Goal: Information Seeking & Learning: Check status

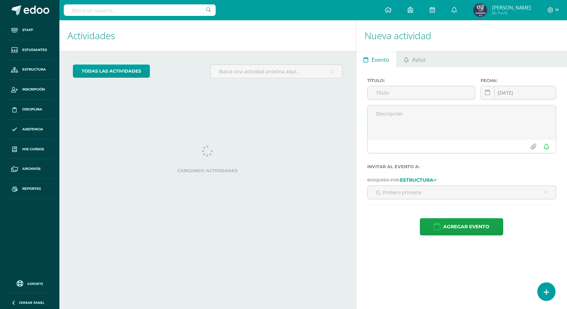
click at [126, 8] on input "text" at bounding box center [140, 9] width 152 height 11
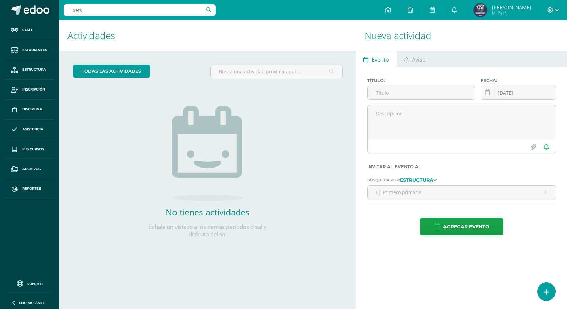
type input "betsa"
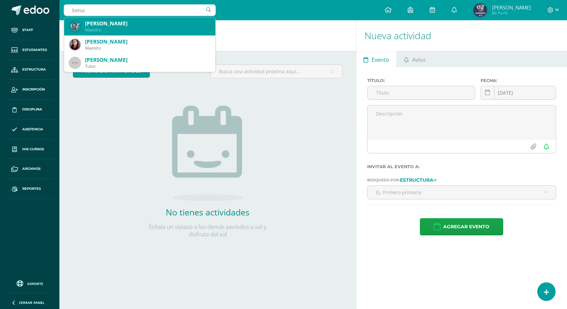
click at [135, 27] on div "[PERSON_NAME]" at bounding box center [147, 23] width 125 height 7
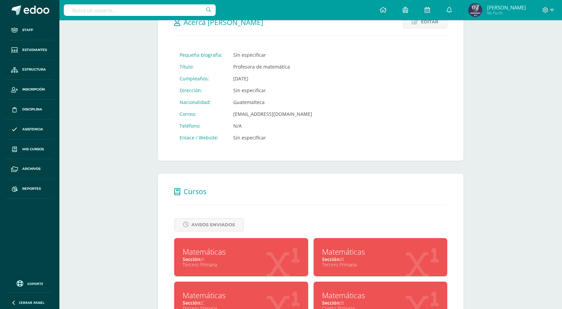
scroll to position [197, 0]
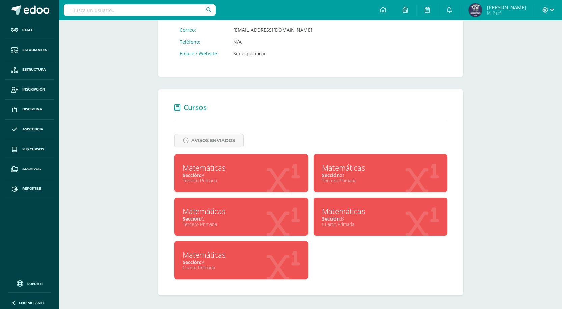
click at [224, 177] on div "Sección: A" at bounding box center [241, 175] width 117 height 6
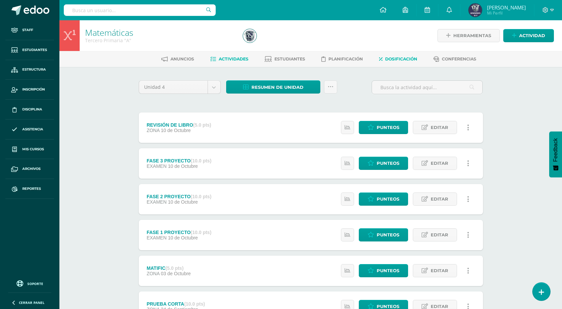
click at [401, 62] on link "Dosificación" at bounding box center [398, 59] width 38 height 11
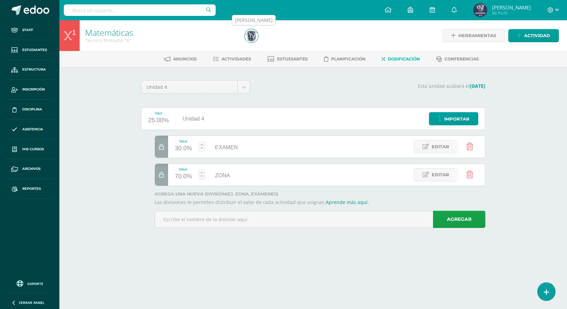
click at [248, 37] on img at bounding box center [252, 36] width 14 height 14
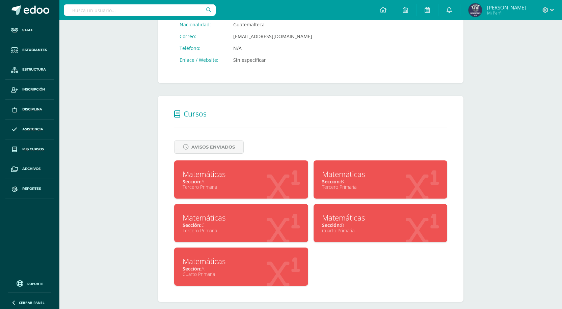
scroll to position [197, 0]
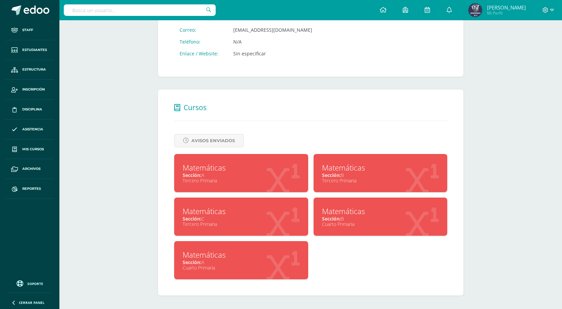
click at [357, 171] on div "Matemáticas" at bounding box center [380, 167] width 117 height 10
click at [263, 165] on div "Matemáticas" at bounding box center [241, 167] width 117 height 10
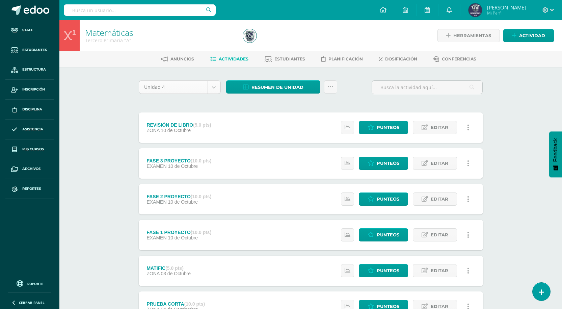
click at [215, 83] on body "Staff Estudiantes Estructura Inscripción Disciplina Asistencia Mis cursos Archi…" at bounding box center [281, 253] width 562 height 507
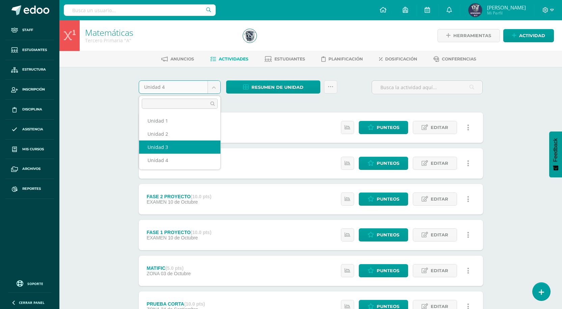
select select "Unidad 3"
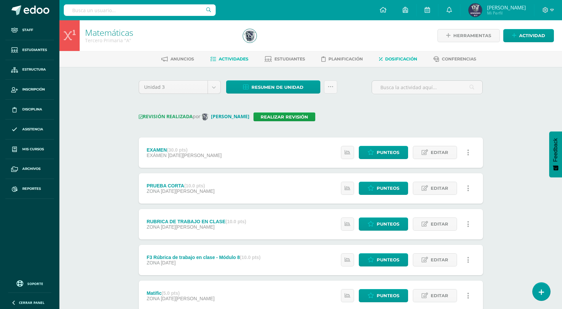
click at [399, 59] on span "Dosificación" at bounding box center [401, 58] width 32 height 5
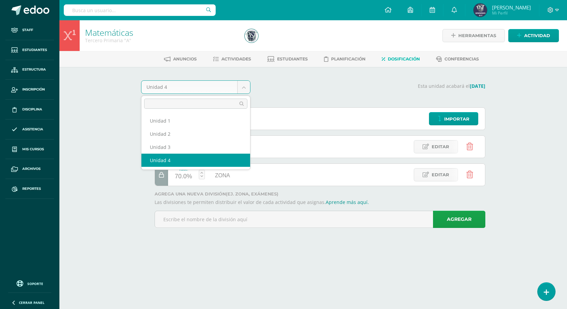
click at [243, 84] on body "Staff Estudiantes Estructura Inscripción Disciplina Asistencia Mis cursos Archi…" at bounding box center [283, 123] width 567 height 247
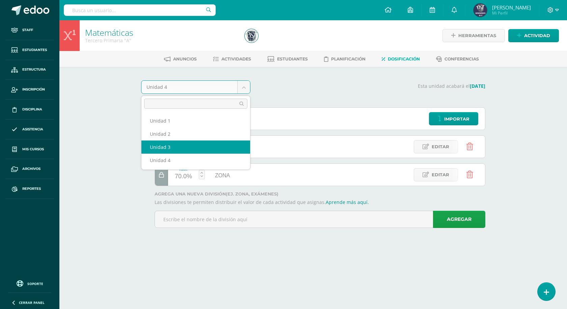
select select "Unidad 3"
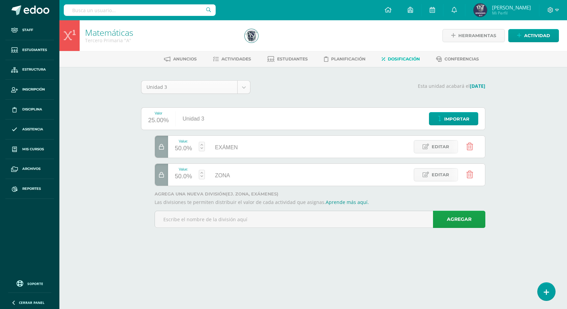
click at [244, 91] on body "Staff Estudiantes Estructura Inscripción Disciplina Asistencia Mis cursos Archi…" at bounding box center [283, 123] width 567 height 247
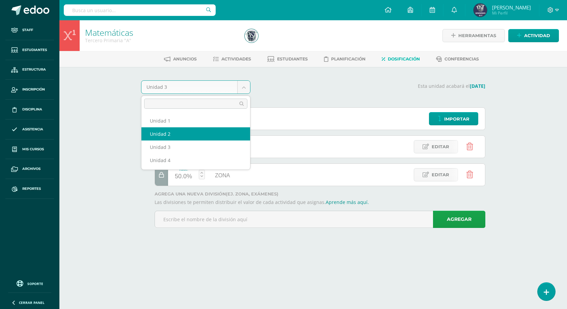
select select "Unidad 2"
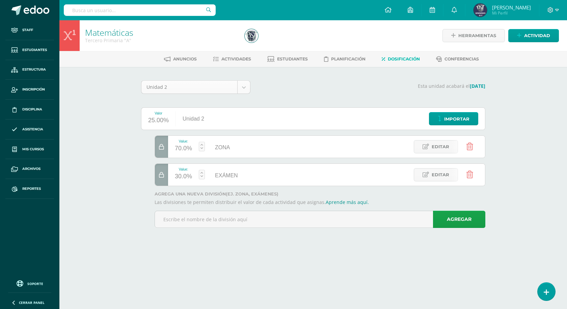
click at [248, 88] on body "Staff Estudiantes Estructura Inscripción Disciplina Asistencia Mis cursos Archi…" at bounding box center [283, 123] width 567 height 247
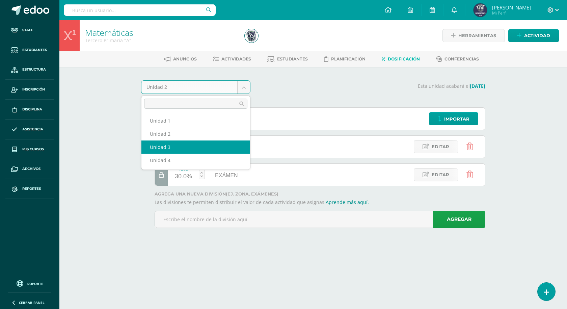
select select "Unidad 3"
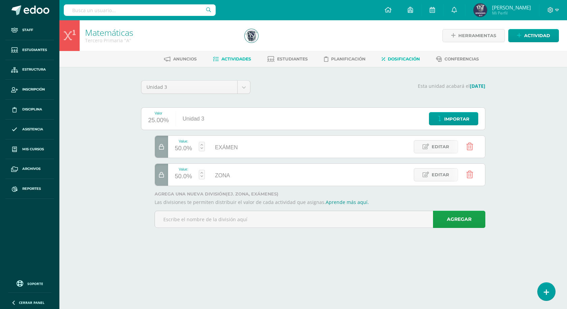
click at [244, 64] on link "Actividades" at bounding box center [232, 59] width 38 height 11
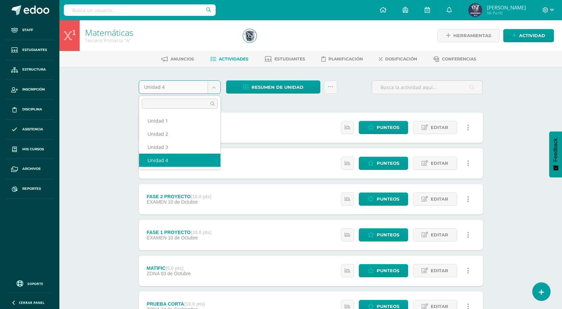
click at [217, 92] on body "Staff Estudiantes Estructura Inscripción Disciplina Asistencia Mis cursos Archi…" at bounding box center [281, 253] width 562 height 507
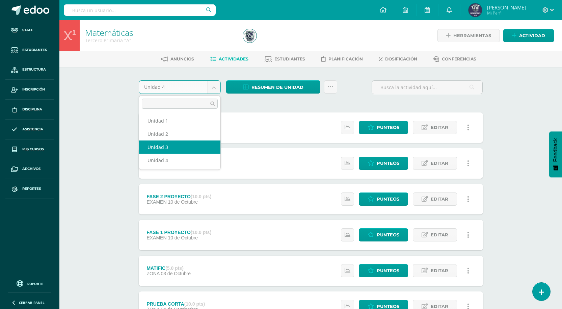
select select "Unidad 3"
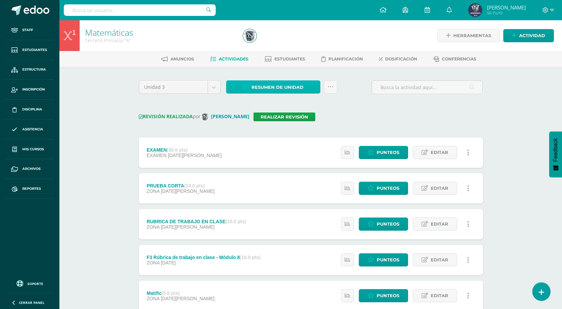
click at [287, 91] on span "Resumen de unidad" at bounding box center [277, 87] width 52 height 12
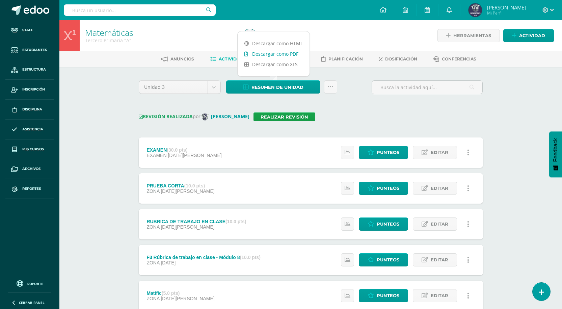
click at [282, 52] on link "Descargar como PDF" at bounding box center [274, 54] width 72 height 10
click at [401, 60] on span "Dosificación" at bounding box center [401, 58] width 32 height 5
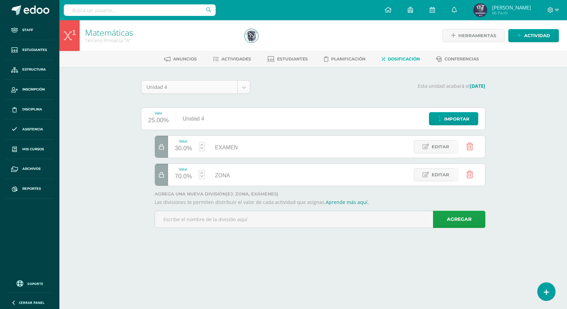
click at [246, 85] on body "Staff Estudiantes Estructura Inscripción Disciplina Asistencia Mis cursos Archi…" at bounding box center [283, 123] width 567 height 247
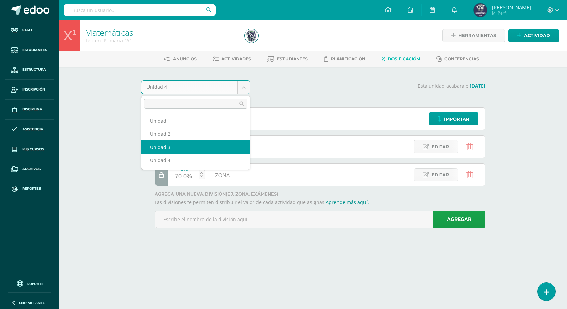
select select "Unidad 3"
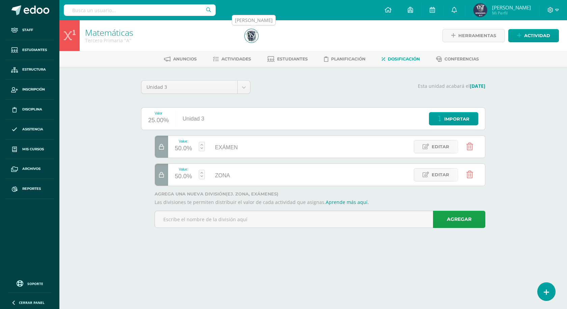
click at [249, 39] on img at bounding box center [252, 36] width 14 height 14
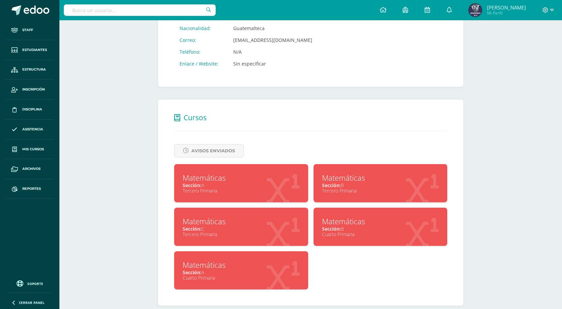
scroll to position [197, 0]
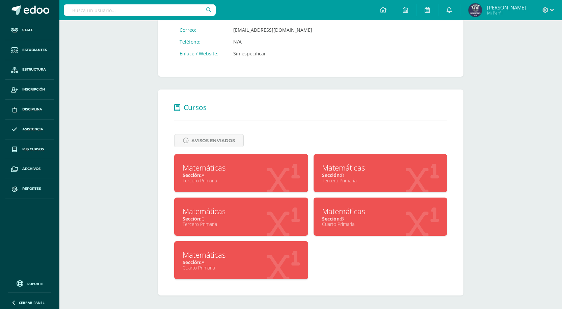
click at [380, 165] on div "Matemáticas" at bounding box center [380, 167] width 117 height 10
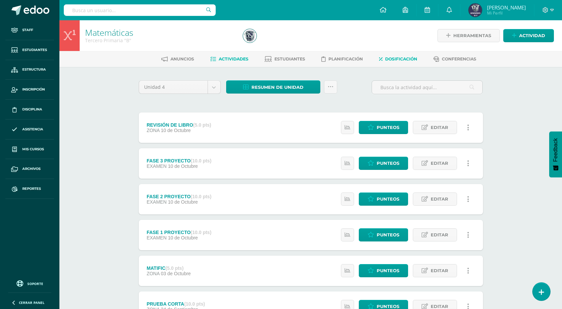
click at [404, 59] on span "Dosificación" at bounding box center [401, 58] width 32 height 5
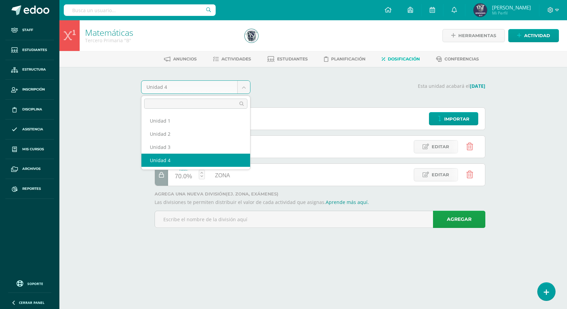
click at [242, 89] on body "Staff Estudiantes Estructura Inscripción Disciplina Asistencia Mis cursos Archi…" at bounding box center [283, 123] width 567 height 247
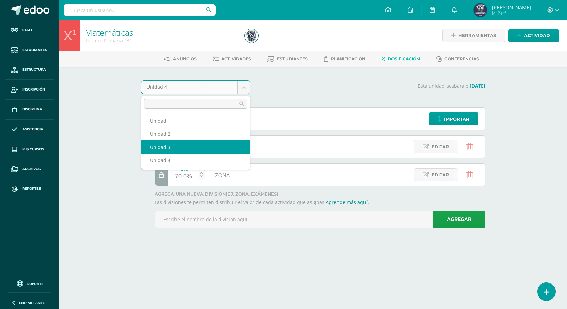
select select "Unidad 3"
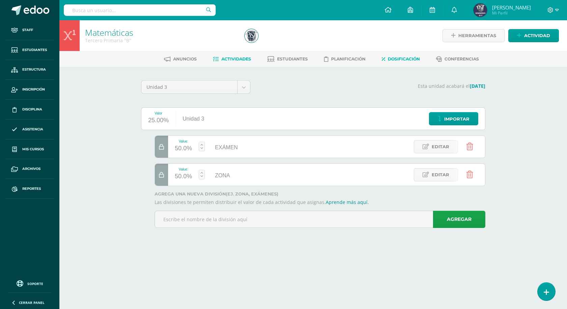
click at [234, 63] on link "Actividades" at bounding box center [232, 59] width 38 height 11
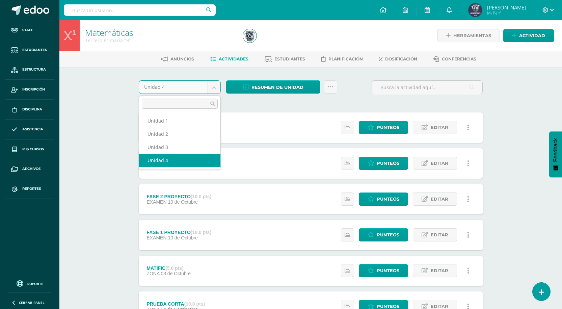
click at [217, 88] on body "Staff Estudiantes Estructura Inscripción Disciplina Asistencia Mis cursos Archi…" at bounding box center [281, 253] width 562 height 507
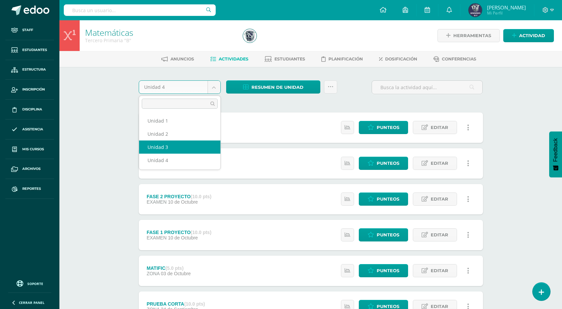
select select "Unidad 3"
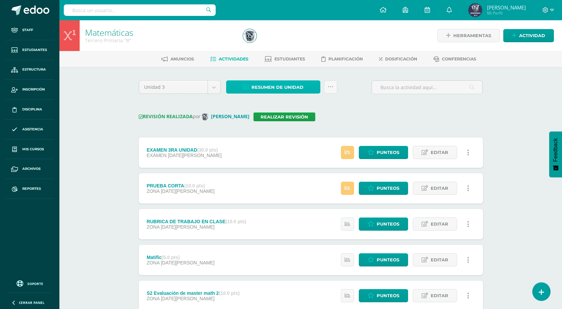
click at [272, 84] on span "Resumen de unidad" at bounding box center [277, 87] width 52 height 12
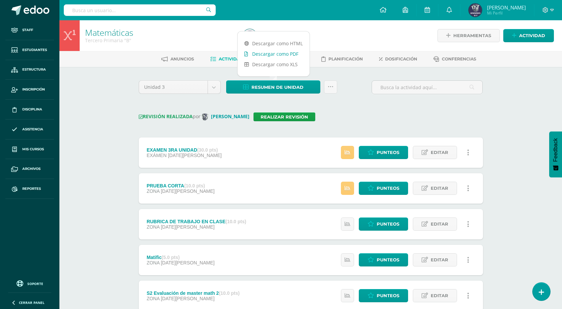
click at [284, 55] on link "Descargar como PDF" at bounding box center [274, 54] width 72 height 10
click at [394, 61] on span "Dosificación" at bounding box center [401, 58] width 32 height 5
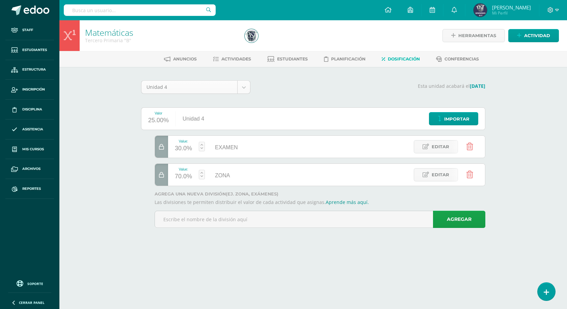
click at [247, 88] on body "Staff Estudiantes Estructura Inscripción Disciplina Asistencia Mis cursos Archi…" at bounding box center [283, 123] width 567 height 247
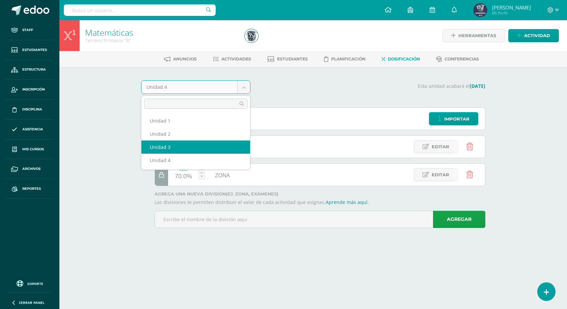
select select "Unidad 3"
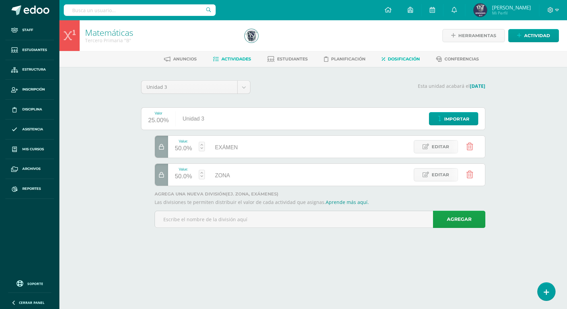
click at [243, 58] on span "Actividades" at bounding box center [236, 58] width 30 height 5
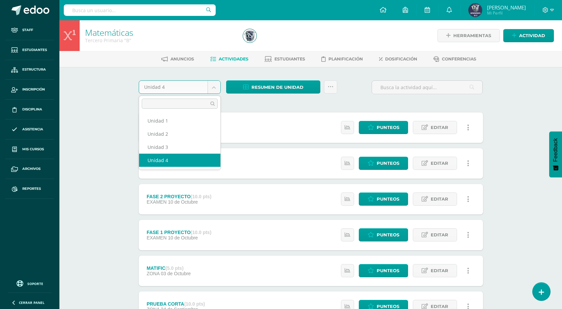
click at [215, 83] on body "Staff Estudiantes Estructura Inscripción Disciplina Asistencia Mis cursos Archi…" at bounding box center [281, 253] width 562 height 507
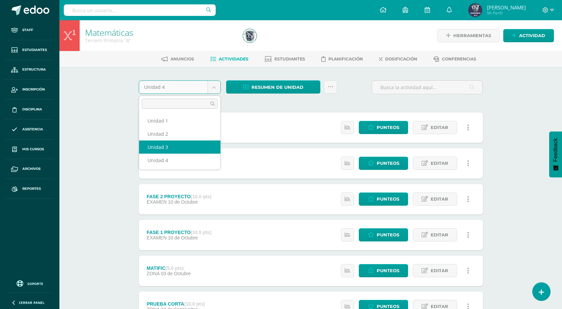
select select "Unidad 3"
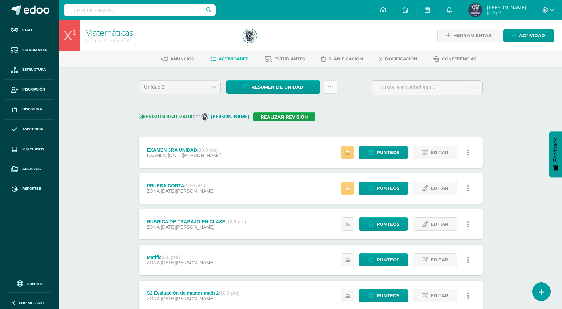
click at [337, 91] on link at bounding box center [330, 86] width 13 height 13
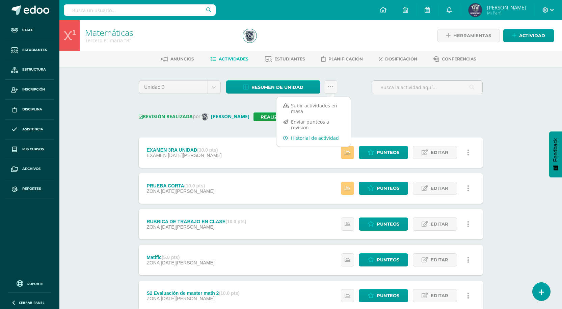
click at [302, 135] on link "Historial de actividad" at bounding box center [313, 138] width 74 height 10
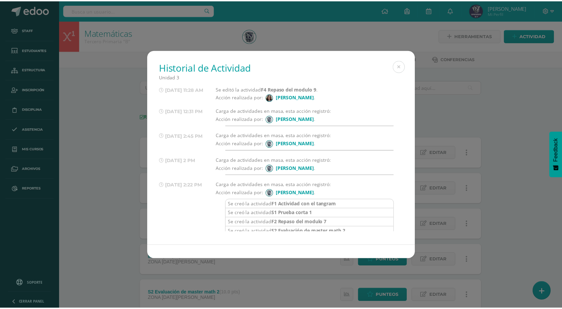
scroll to position [265, 0]
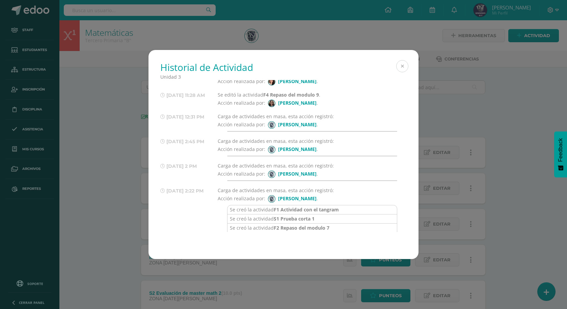
click at [400, 67] on button at bounding box center [402, 66] width 12 height 12
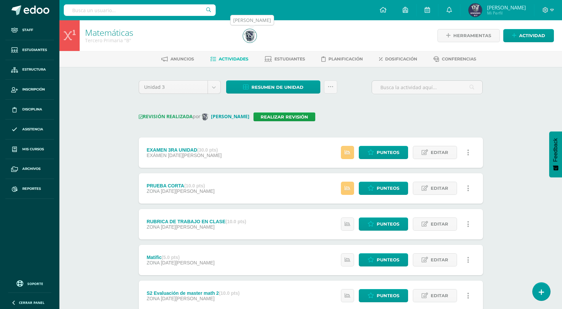
click at [252, 39] on img at bounding box center [250, 36] width 14 height 14
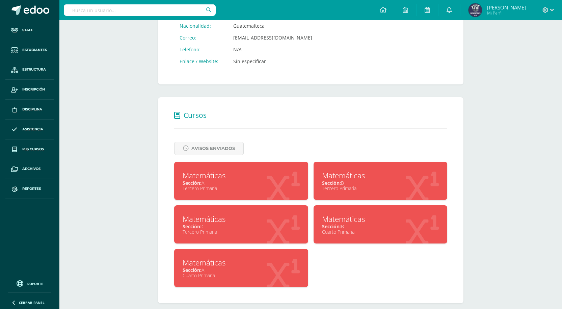
scroll to position [197, 0]
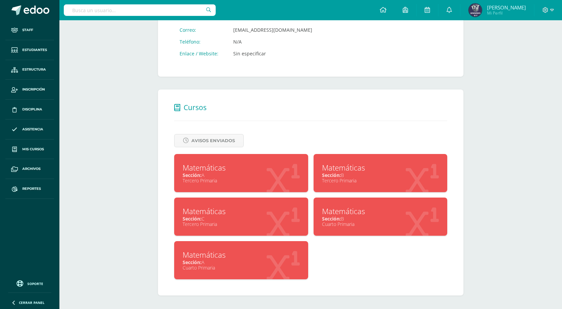
click at [229, 225] on div "Tercero Primaria" at bounding box center [241, 224] width 117 height 6
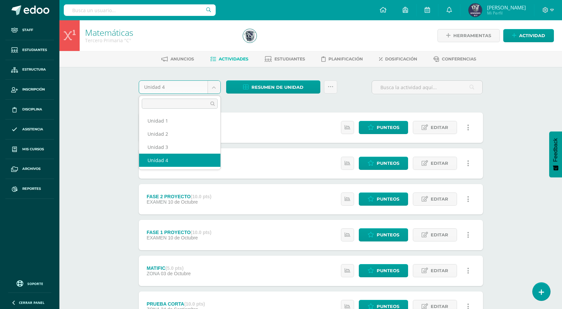
click at [217, 87] on body "Staff Estudiantes Estructura Inscripción Disciplina Asistencia Mis cursos Archi…" at bounding box center [281, 253] width 562 height 507
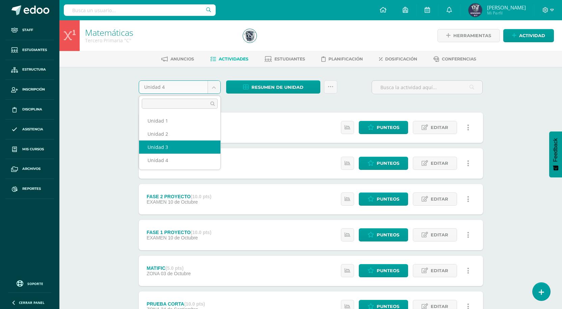
select select "Unidad 3"
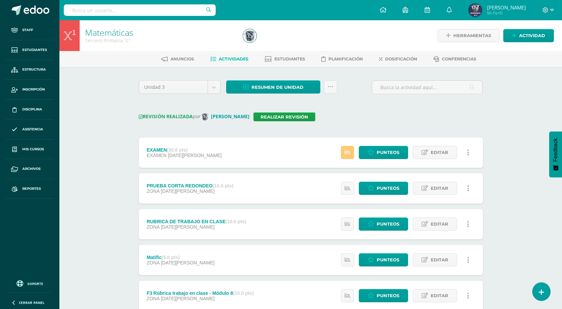
click at [391, 65] on div "Anuncios Actividades Estudiantes Planificación Dosificación Conferencias" at bounding box center [318, 59] width 519 height 16
click at [396, 59] on span "Dosificación" at bounding box center [401, 58] width 32 height 5
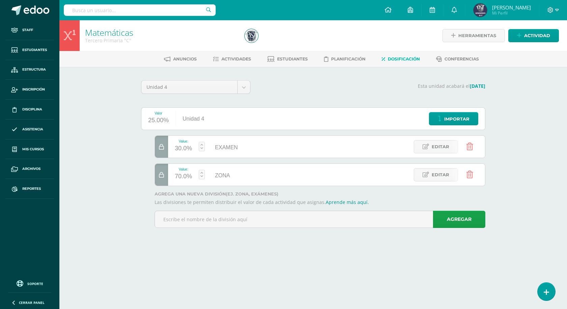
click at [251, 86] on div "Unidad 4 Unidad 1 Unidad 2 Unidad 3 Unidad 4" at bounding box center [195, 89] width 117 height 19
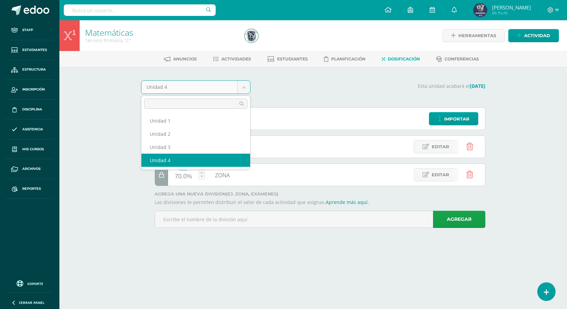
click at [247, 87] on body "Staff Estudiantes Estructura Inscripción Disciplina Asistencia Mis cursos Archi…" at bounding box center [283, 123] width 567 height 247
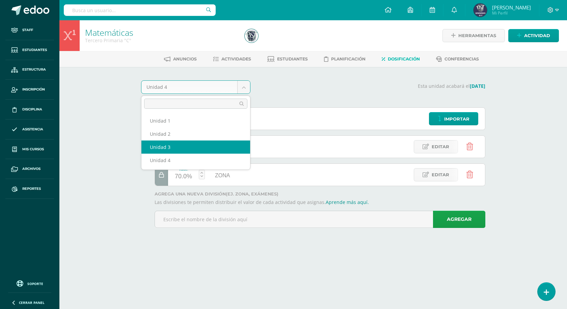
select select "Unidad 3"
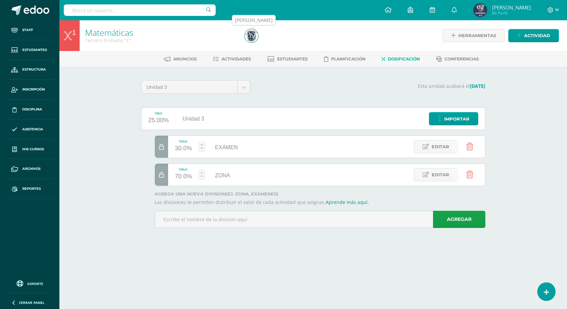
click at [248, 38] on img at bounding box center [252, 36] width 14 height 14
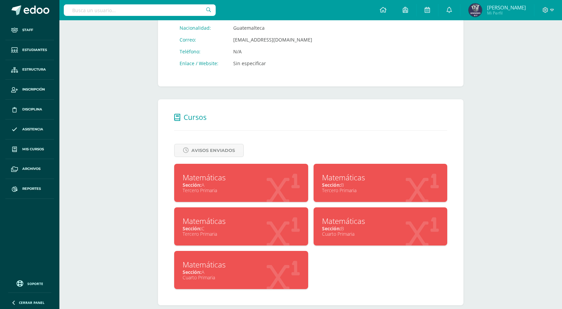
scroll to position [197, 0]
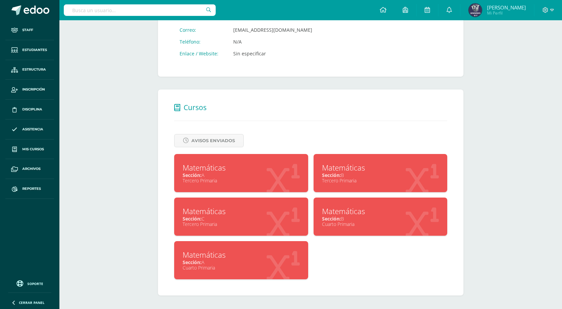
click at [380, 212] on div "Matemáticas" at bounding box center [380, 211] width 117 height 10
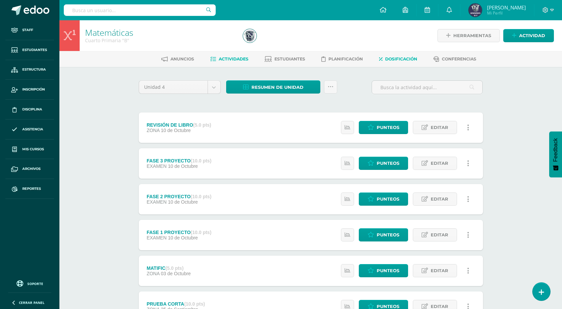
click at [392, 58] on span "Dosificación" at bounding box center [401, 58] width 32 height 5
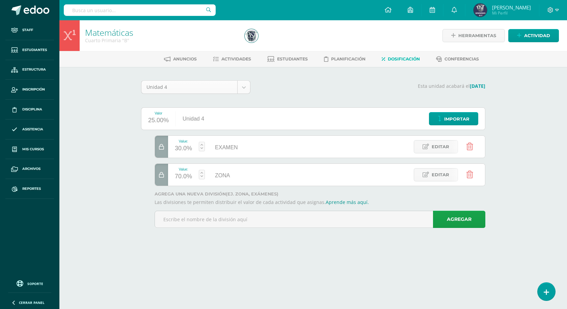
click at [246, 82] on body "Staff Estudiantes Estructura Inscripción Disciplina Asistencia Mis cursos Archi…" at bounding box center [283, 123] width 567 height 247
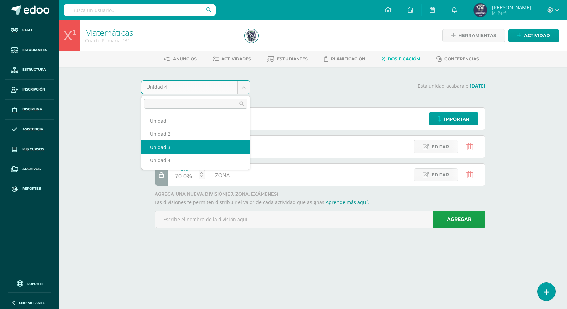
select select "Unidad 3"
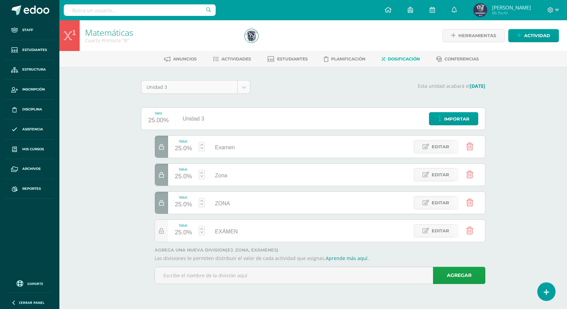
click at [244, 86] on body "Staff Estudiantes Estructura Inscripción Disciplina Asistencia Mis cursos Archi…" at bounding box center [283, 151] width 567 height 303
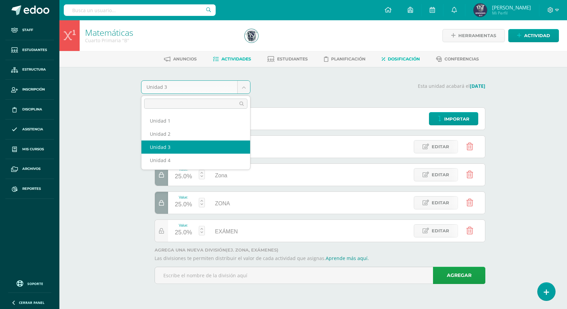
click at [239, 58] on body "Staff Estudiantes Estructura Inscripción Disciplina Asistencia Mis cursos Archi…" at bounding box center [283, 151] width 567 height 303
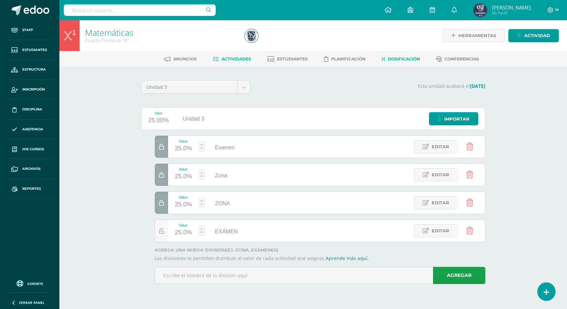
click at [239, 58] on span "Actividades" at bounding box center [236, 58] width 30 height 5
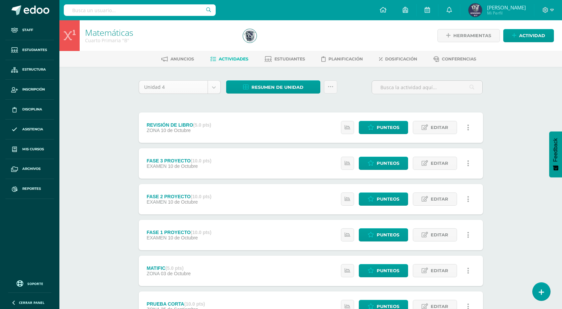
click at [216, 91] on body "Staff Estudiantes Estructura Inscripción Disciplina Asistencia Mis cursos Archi…" at bounding box center [281, 253] width 562 height 507
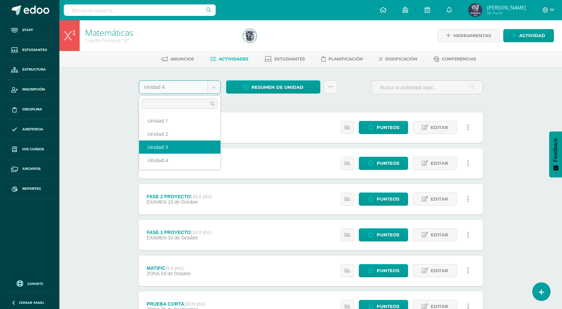
select select "Unidad 3"
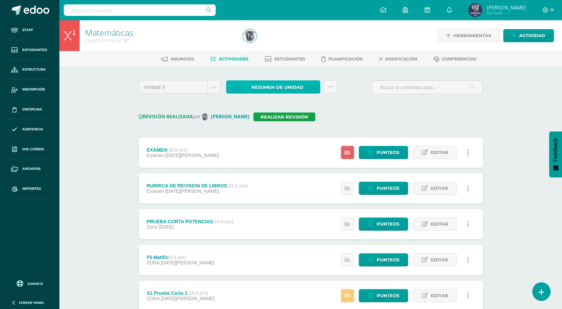
click at [297, 87] on span "Resumen de unidad" at bounding box center [277, 87] width 52 height 12
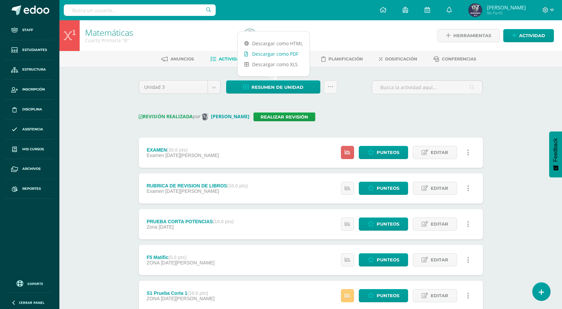
click at [257, 54] on link "Descargar como PDF" at bounding box center [274, 54] width 72 height 10
click at [97, 82] on div "Matemáticas Cuarto Primaria "B" Herramientas Detalle de asistencias Actividad A…" at bounding box center [310, 259] width 503 height 479
click at [253, 36] on img at bounding box center [250, 36] width 14 height 14
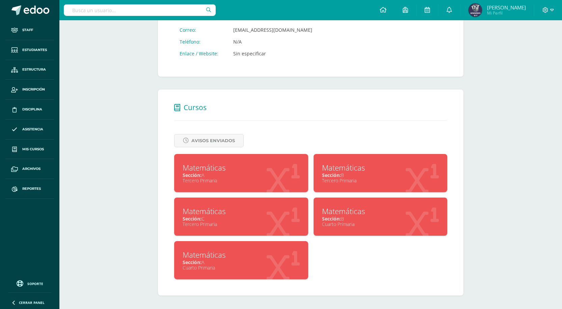
click at [242, 254] on div "Matemáticas" at bounding box center [241, 254] width 117 height 10
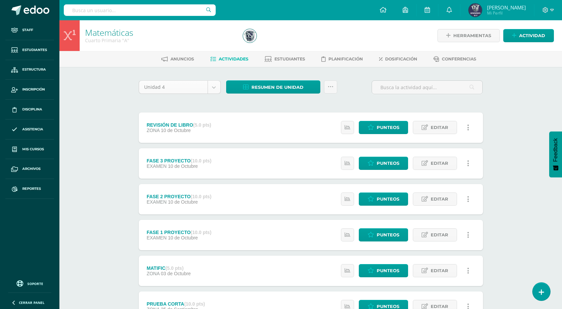
click at [215, 86] on body "Staff Estudiantes Estructura Inscripción Disciplina Asistencia Mis cursos Archi…" at bounding box center [281, 253] width 562 height 507
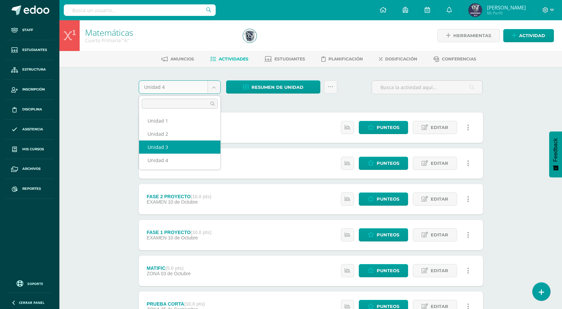
select select "Unidad 3"
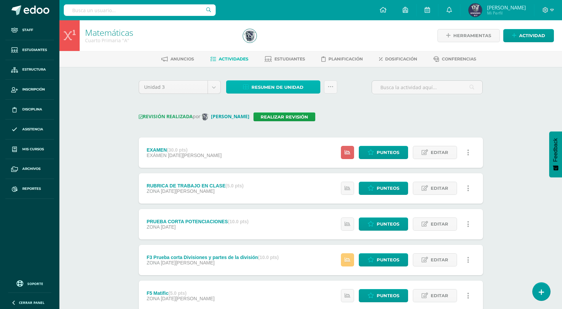
click at [288, 88] on span "Resumen de unidad" at bounding box center [277, 87] width 52 height 12
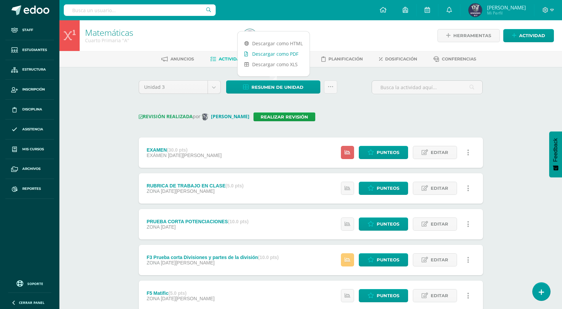
click at [290, 56] on link "Descargar como PDF" at bounding box center [274, 54] width 72 height 10
click at [396, 58] on span "Dosificación" at bounding box center [401, 58] width 32 height 5
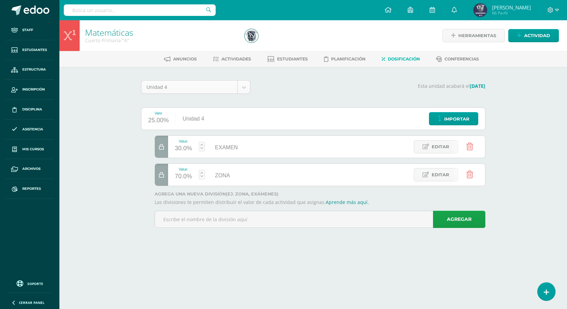
click at [248, 87] on body "Staff Estudiantes Estructura Inscripción Disciplina Asistencia Mis cursos Archi…" at bounding box center [283, 123] width 567 height 247
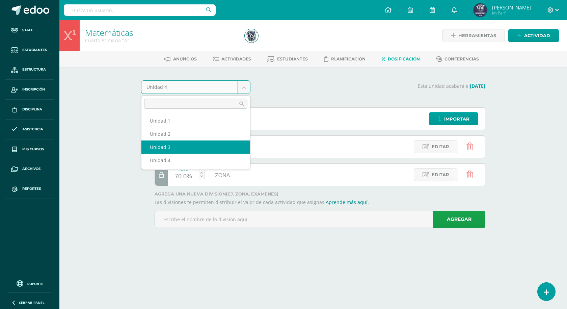
select select "Unidad 3"
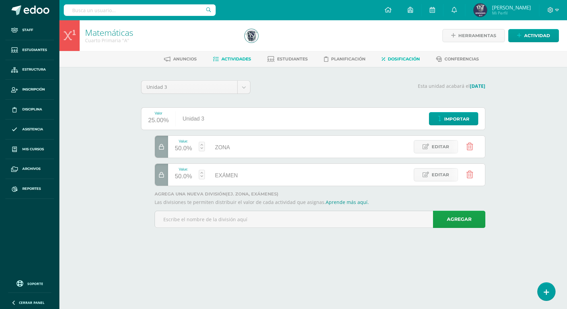
drag, startPoint x: 229, startPoint y: 55, endPoint x: 245, endPoint y: 56, distance: 15.6
click at [229, 55] on link "Actividades" at bounding box center [232, 59] width 38 height 11
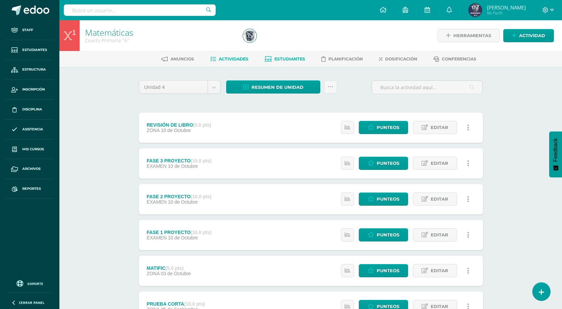
click at [278, 57] on span "Estudiantes" at bounding box center [289, 58] width 31 height 5
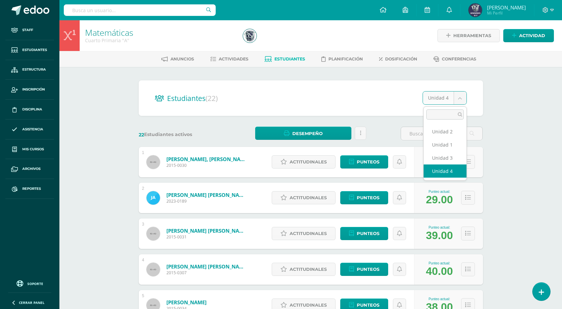
click at [462, 96] on body "Staff Estudiantes Estructura Inscripción Disciplina Asistencia Mis cursos Archi…" at bounding box center [281, 271] width 562 height 542
select select "/dashboard/teacher/section/687/students/?unit=29408"
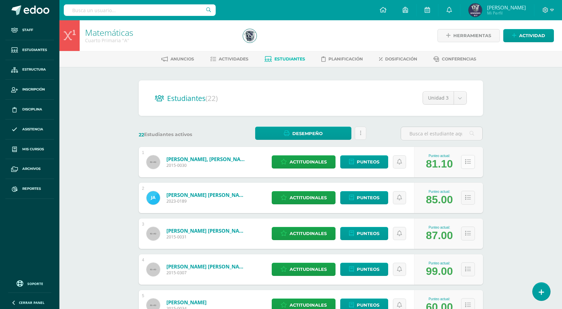
click at [466, 160] on icon at bounding box center [468, 162] width 6 height 6
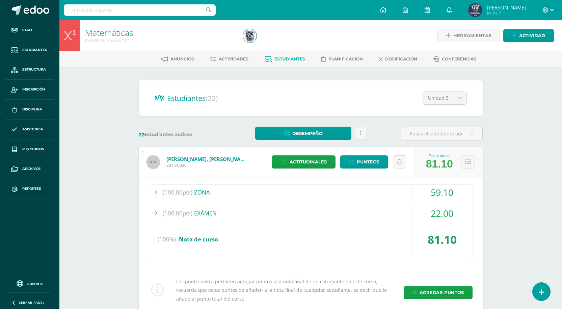
click at [156, 191] on div at bounding box center [156, 192] width 14 height 15
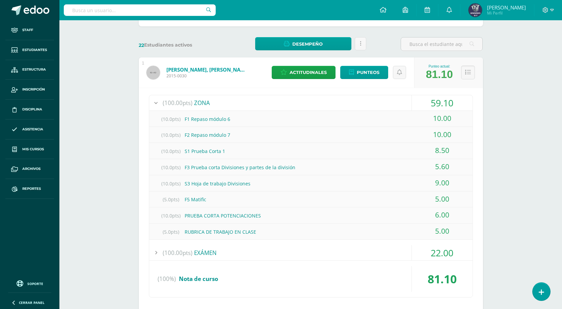
scroll to position [101, 0]
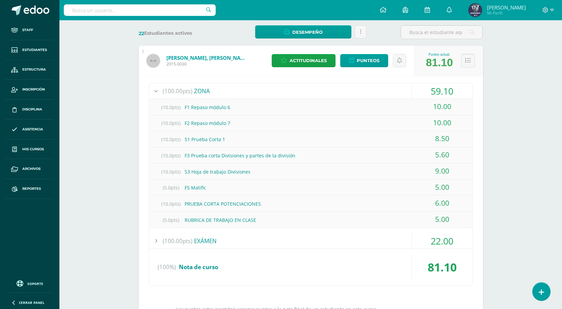
click at [157, 240] on div at bounding box center [156, 240] width 14 height 15
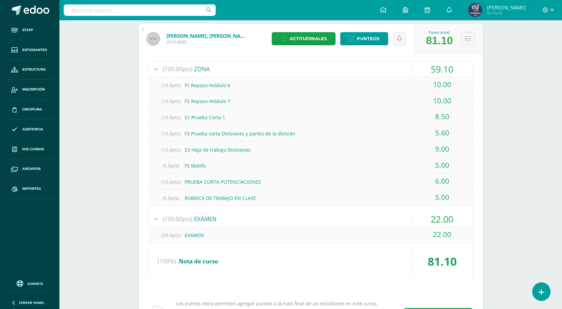
scroll to position [135, 0]
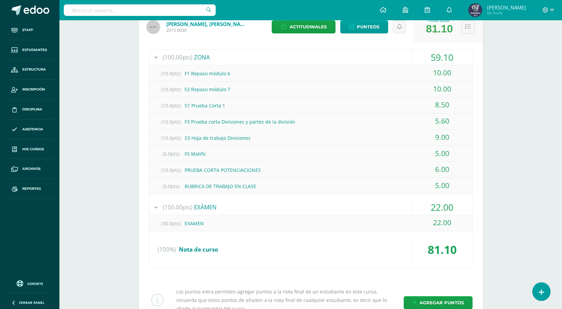
click at [25, 285] on link "Soporte" at bounding box center [29, 282] width 43 height 9
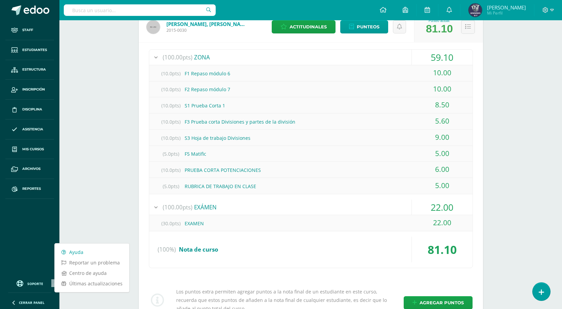
click at [68, 251] on link "Ayuda" at bounding box center [92, 252] width 75 height 10
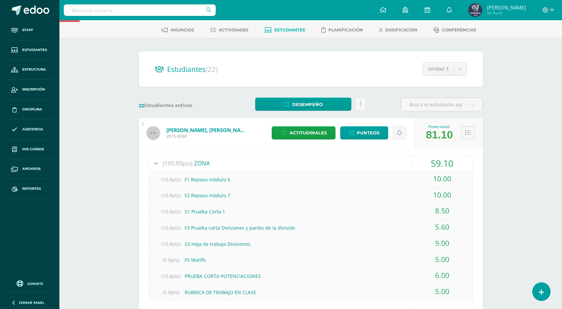
scroll to position [68, 0]
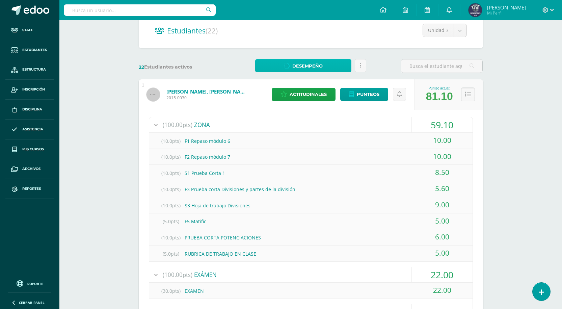
click at [284, 64] on icon at bounding box center [287, 66] width 6 height 6
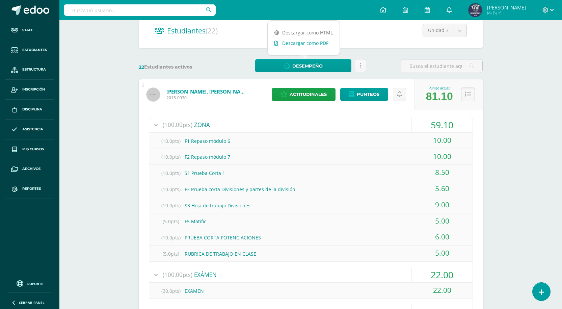
click at [299, 44] on link "Descargar como PDF" at bounding box center [304, 43] width 72 height 10
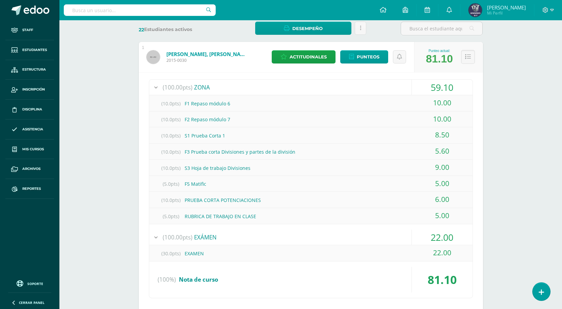
scroll to position [0, 0]
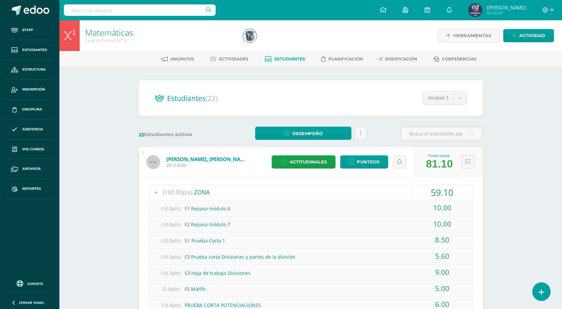
click at [197, 161] on link "Antonio Rodriguez, Zoe Victoria" at bounding box center [206, 159] width 81 height 7
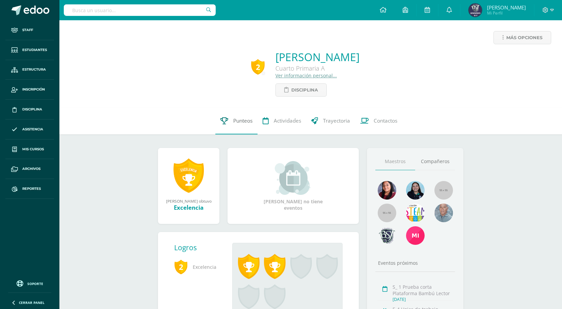
click at [242, 120] on span "Punteos" at bounding box center [242, 120] width 19 height 7
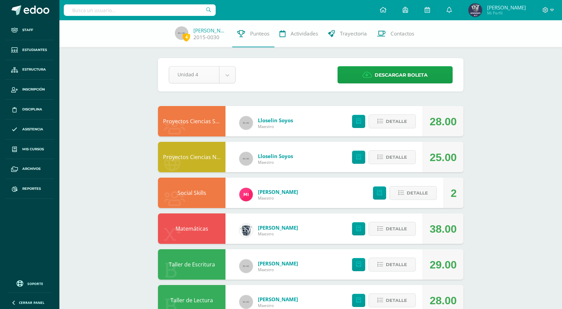
click at [227, 76] on body "Staff Estudiantes Estructura Inscripción Disciplina Asistencia Mis cursos Archi…" at bounding box center [281, 271] width 562 height 543
click at [228, 80] on body "Staff Estudiantes Estructura Inscripción Disciplina Asistencia Mis cursos Archi…" at bounding box center [281, 271] width 562 height 543
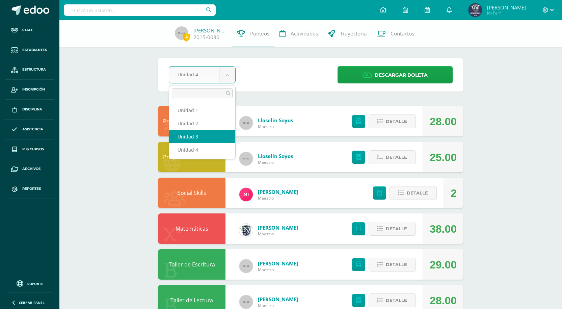
select select "Unidad 3"
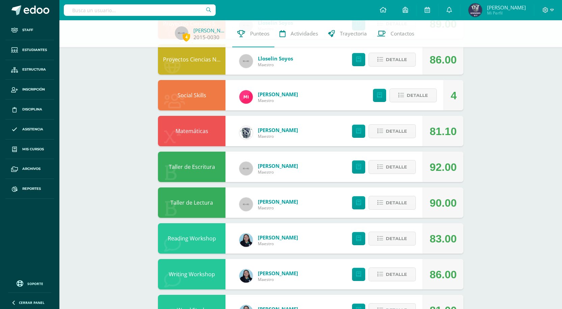
scroll to position [101, 0]
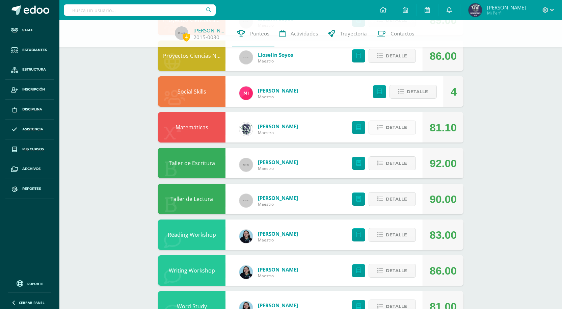
click at [392, 128] on span "Detalle" at bounding box center [396, 127] width 21 height 12
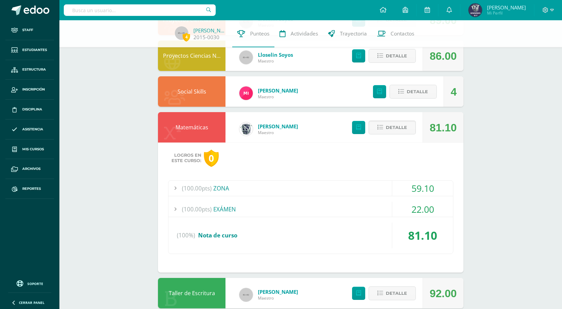
click at [176, 190] on div at bounding box center [175, 188] width 14 height 15
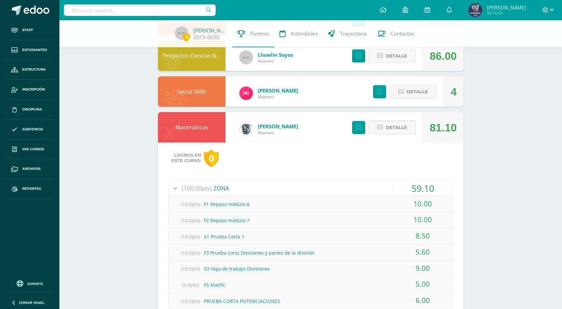
click at [176, 190] on div at bounding box center [175, 188] width 14 height 15
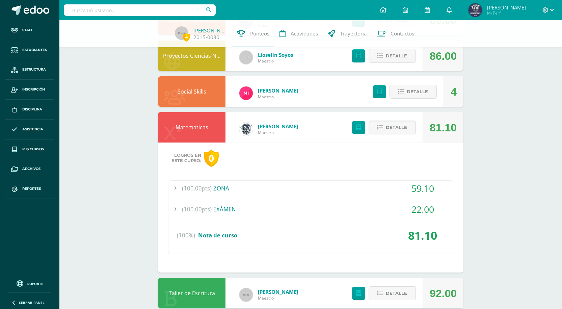
click at [174, 206] on div at bounding box center [175, 209] width 14 height 15
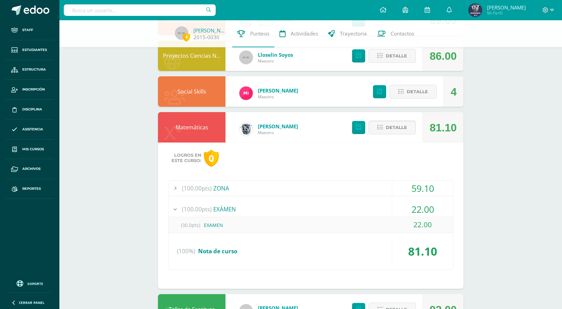
drag, startPoint x: 174, startPoint y: 207, endPoint x: 178, endPoint y: 207, distance: 4.1
click at [174, 207] on div at bounding box center [175, 209] width 14 height 15
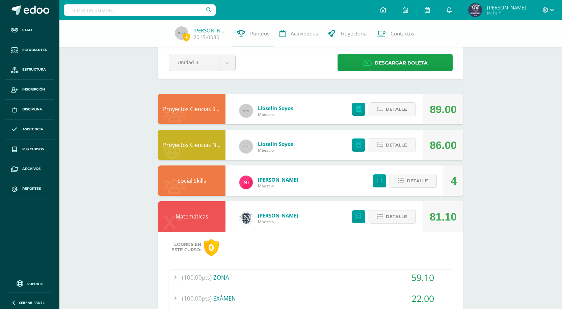
scroll to position [0, 0]
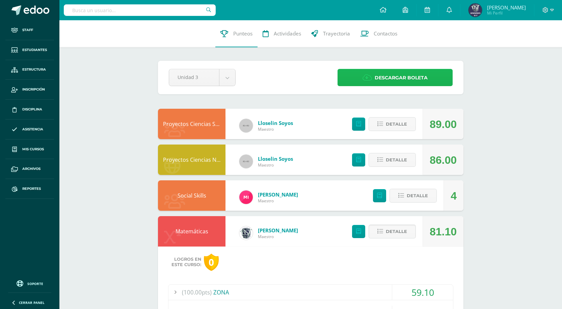
click at [394, 77] on span "Descargar boleta" at bounding box center [401, 78] width 53 height 17
click at [24, 280] on link "Soporte" at bounding box center [29, 282] width 43 height 9
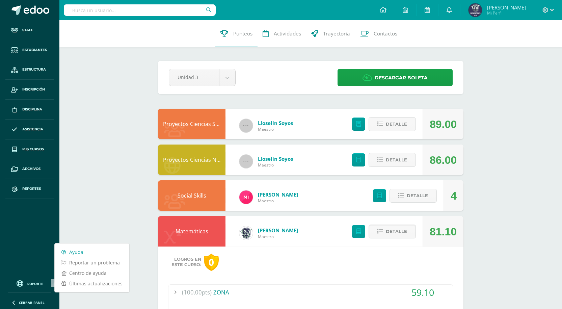
click at [70, 254] on link "Ayuda" at bounding box center [92, 252] width 75 height 10
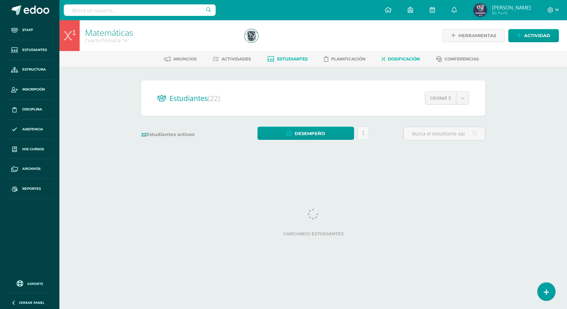
click at [410, 59] on span "Dosificación" at bounding box center [404, 58] width 32 height 5
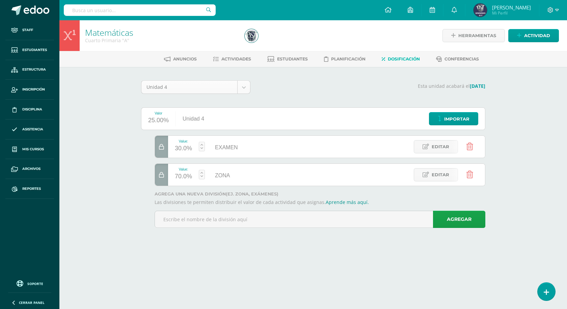
click at [244, 84] on body "Staff Estudiantes Estructura Inscripción Disciplina Asistencia Mis cursos Archi…" at bounding box center [283, 123] width 567 height 247
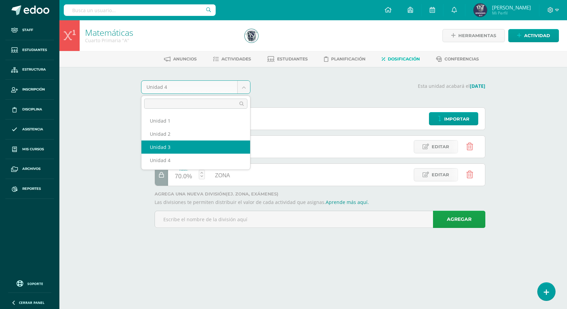
select select "Unidad 3"
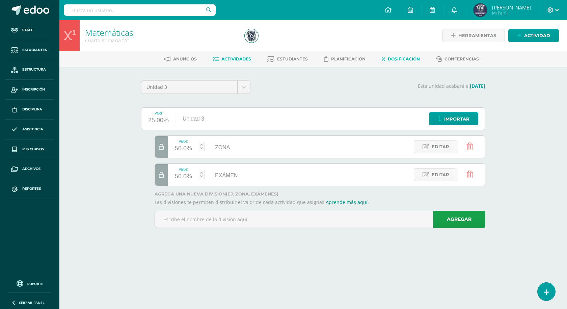
click at [244, 62] on link "Actividades" at bounding box center [232, 59] width 38 height 11
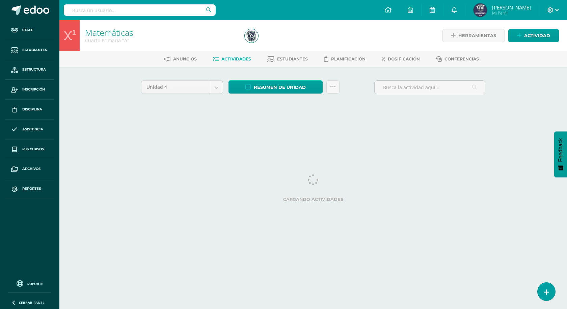
drag, startPoint x: 23, startPoint y: 283, endPoint x: 28, endPoint y: 283, distance: 5.1
click at [22, 283] on icon at bounding box center [19, 283] width 5 height 7
click at [39, 277] on div "Staff Estudiantes Estructura Inscripción Disciplina Asistencia Mis cursos Archi…" at bounding box center [29, 154] width 59 height 309
click at [37, 281] on link "Soporte" at bounding box center [29, 282] width 43 height 9
drag, startPoint x: 114, startPoint y: 242, endPoint x: 116, endPoint y: 181, distance: 61.8
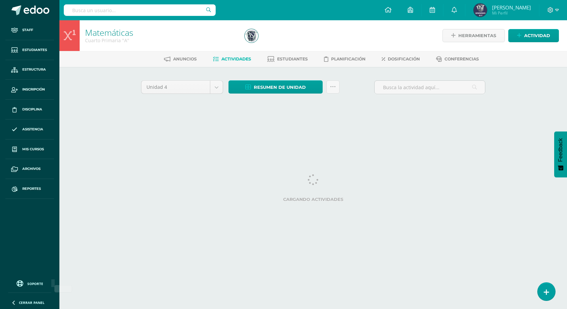
click at [114, 126] on html "Staff Estudiantes Estructura Inscripción Disciplina Asistencia Mis cursos Archi…" at bounding box center [283, 63] width 567 height 126
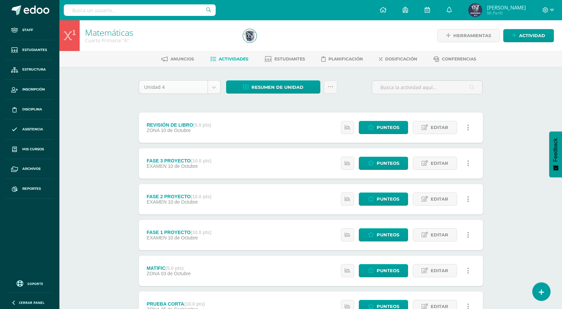
click at [212, 85] on body "Staff Estudiantes Estructura Inscripción Disciplina Asistencia Mis cursos Archi…" at bounding box center [281, 253] width 562 height 507
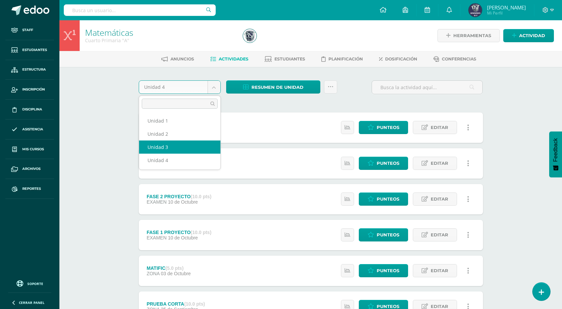
select select "Unidad 3"
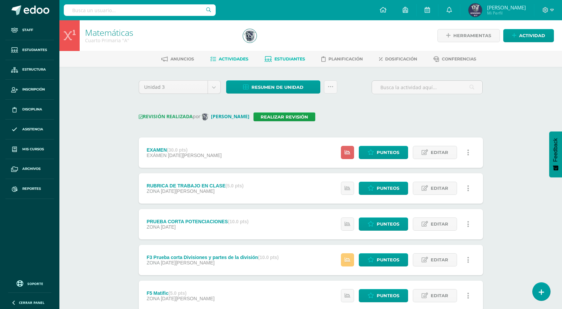
click at [288, 57] on span "Estudiantes" at bounding box center [289, 58] width 31 height 5
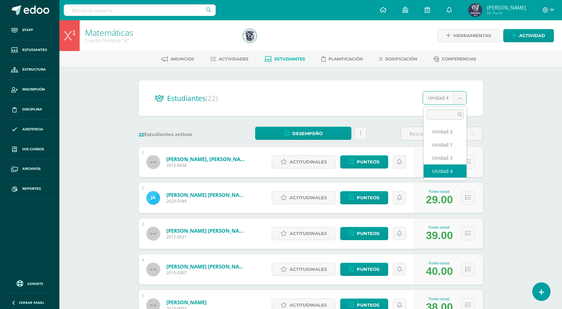
click at [466, 102] on body "Staff Estudiantes Estructura Inscripción Disciplina Asistencia Mis cursos Archi…" at bounding box center [281, 271] width 562 height 542
select select "/dashboard/teacher/section/687/students/?unit=29408"
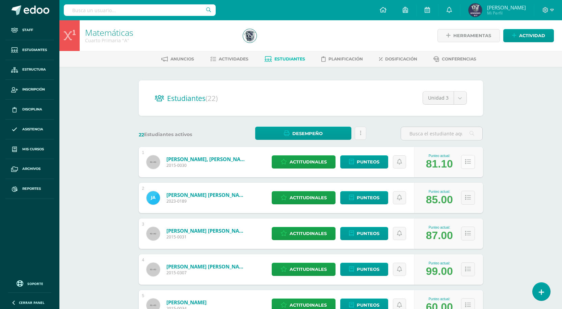
click at [474, 164] on button at bounding box center [468, 162] width 14 height 14
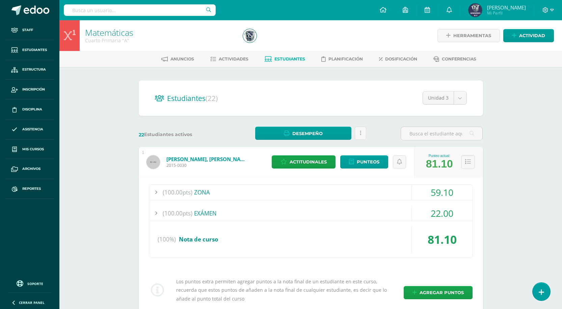
click at [29, 283] on span "Soporte" at bounding box center [35, 283] width 16 height 5
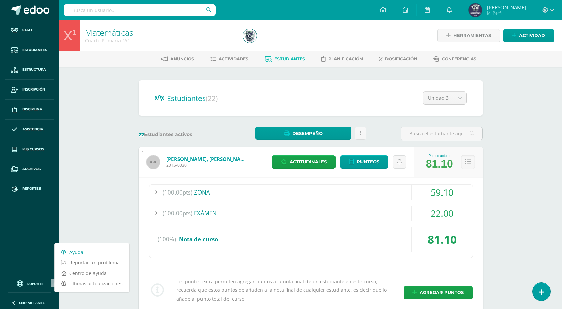
click at [73, 249] on link "Ayuda" at bounding box center [92, 252] width 75 height 10
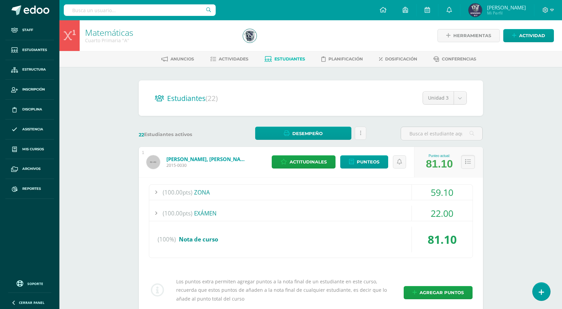
click at [157, 189] on div at bounding box center [156, 192] width 14 height 15
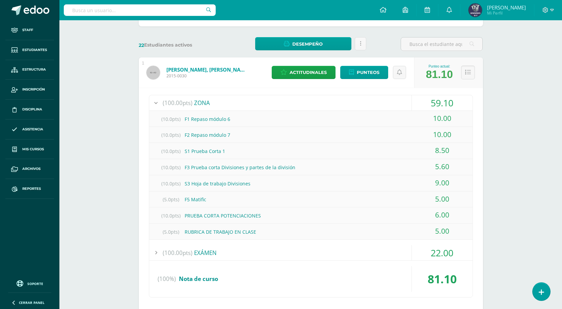
scroll to position [101, 0]
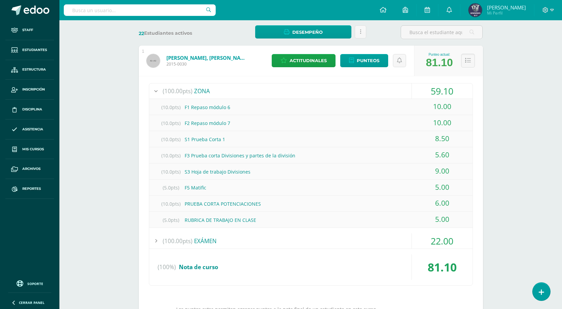
click at [155, 237] on div at bounding box center [156, 240] width 14 height 15
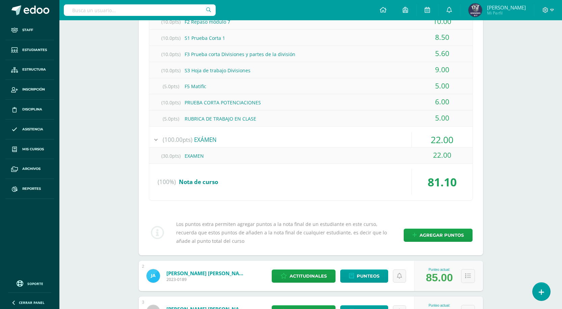
scroll to position [0, 0]
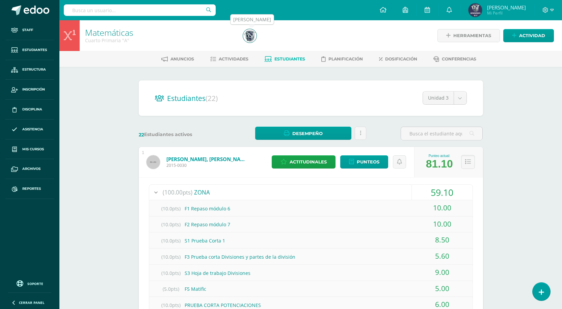
click at [247, 41] on img at bounding box center [250, 36] width 14 height 14
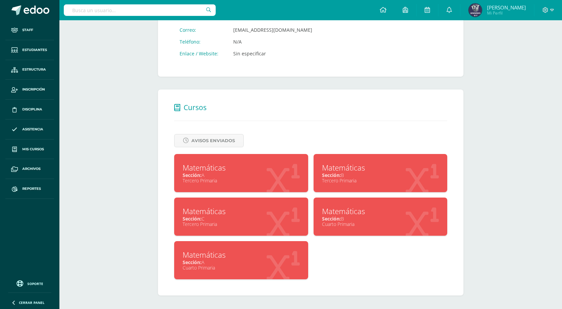
click at [368, 216] on div "Sección: B" at bounding box center [380, 218] width 117 height 6
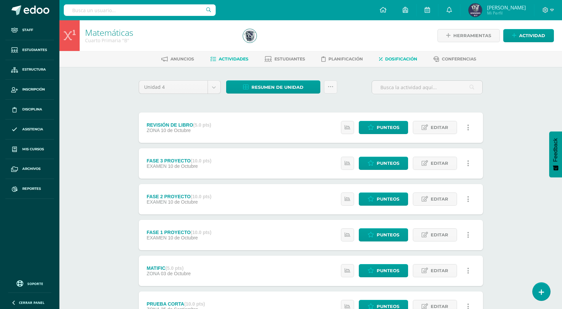
click at [399, 63] on link "Dosificación" at bounding box center [398, 59] width 38 height 11
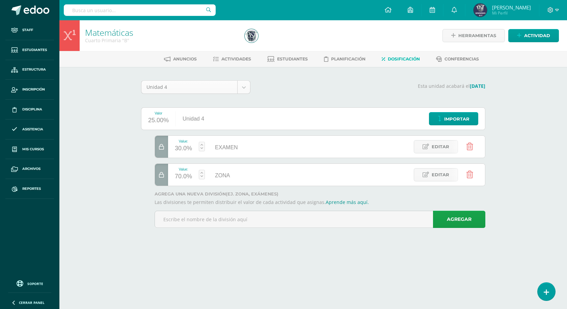
click at [243, 84] on body "Staff Estudiantes Estructura Inscripción Disciplina Asistencia Mis cursos Archi…" at bounding box center [283, 123] width 567 height 247
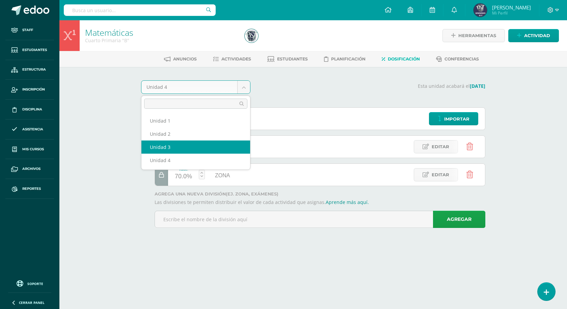
select select "Unidad 3"
